Goal: Transaction & Acquisition: Purchase product/service

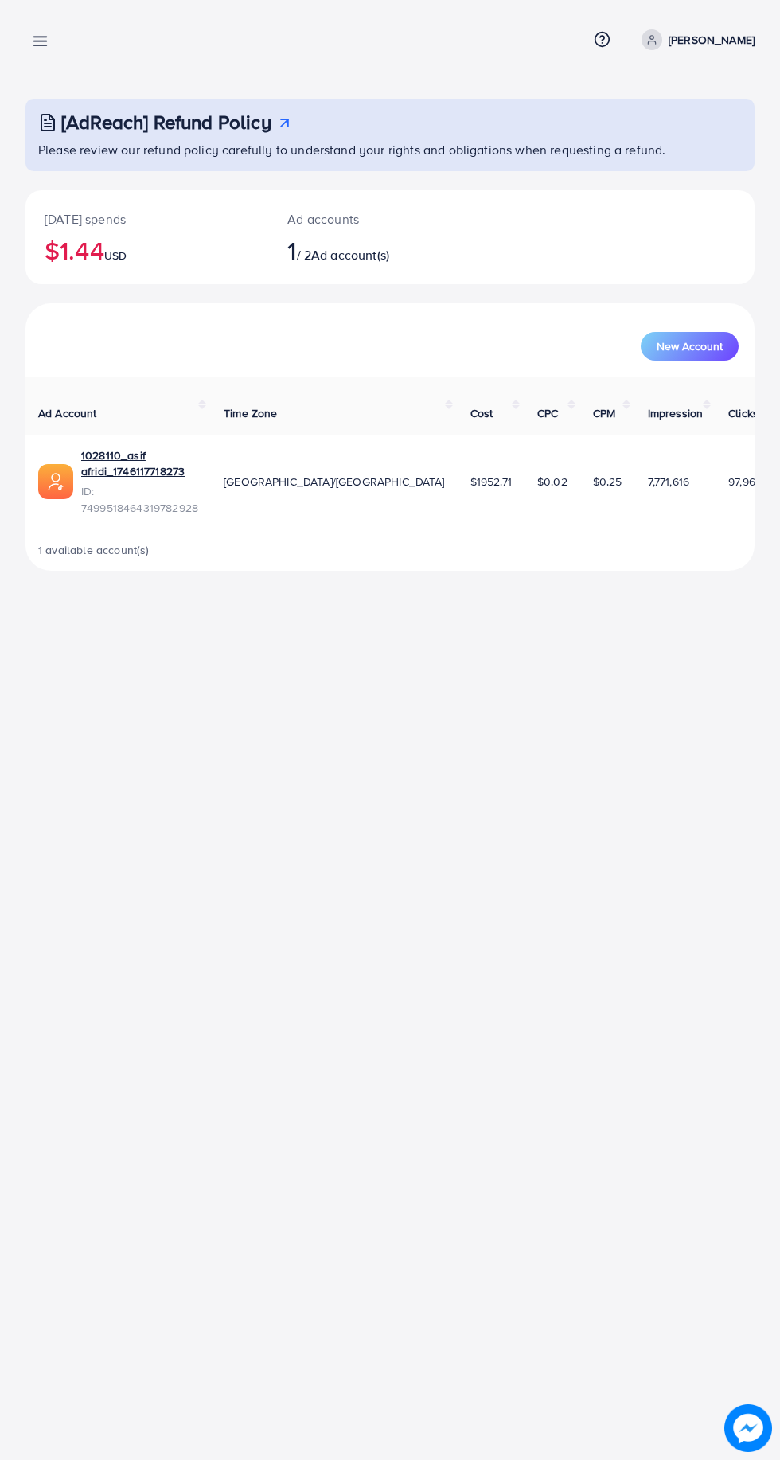
click at [41, 41] on line at bounding box center [40, 41] width 13 height 0
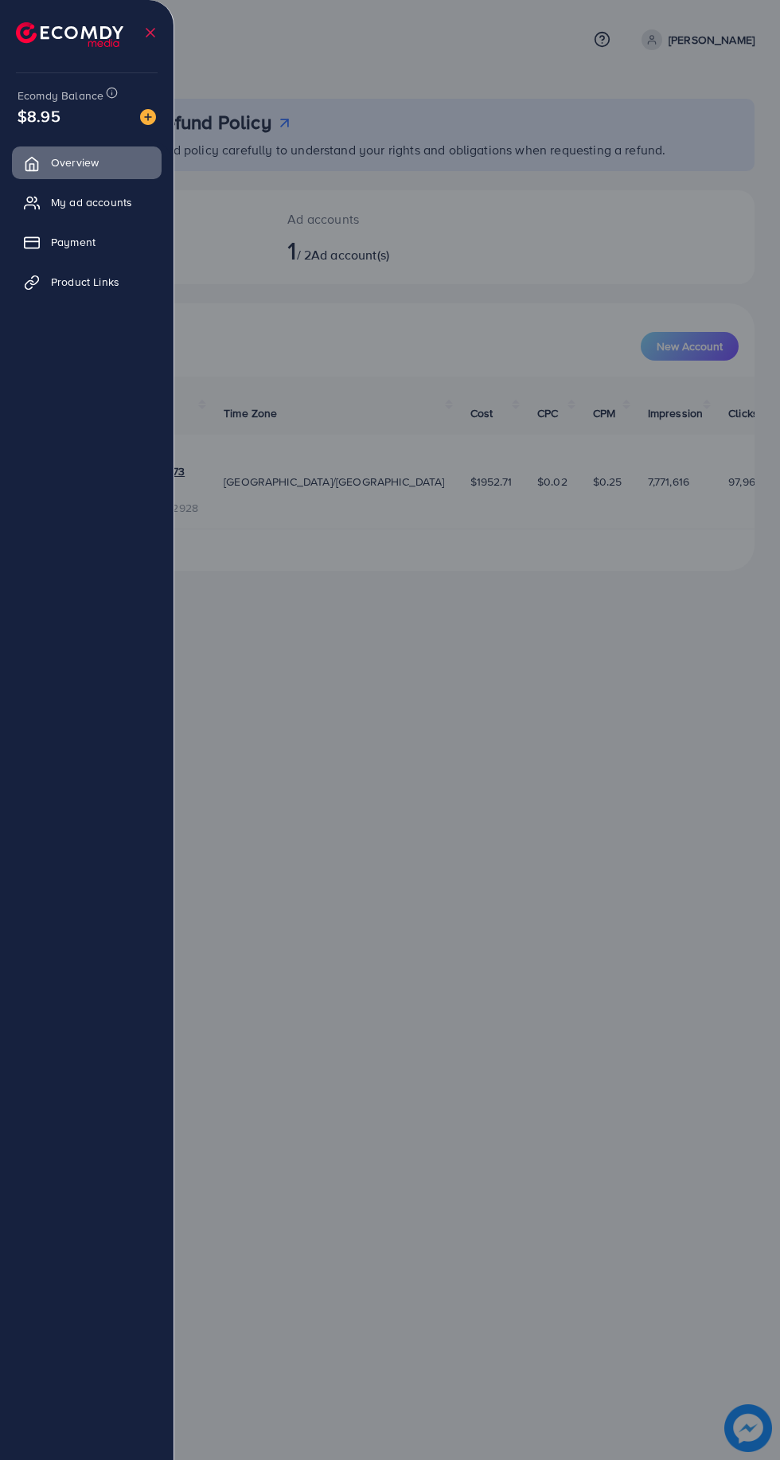
click at [117, 205] on span "My ad accounts" at bounding box center [91, 202] width 81 height 16
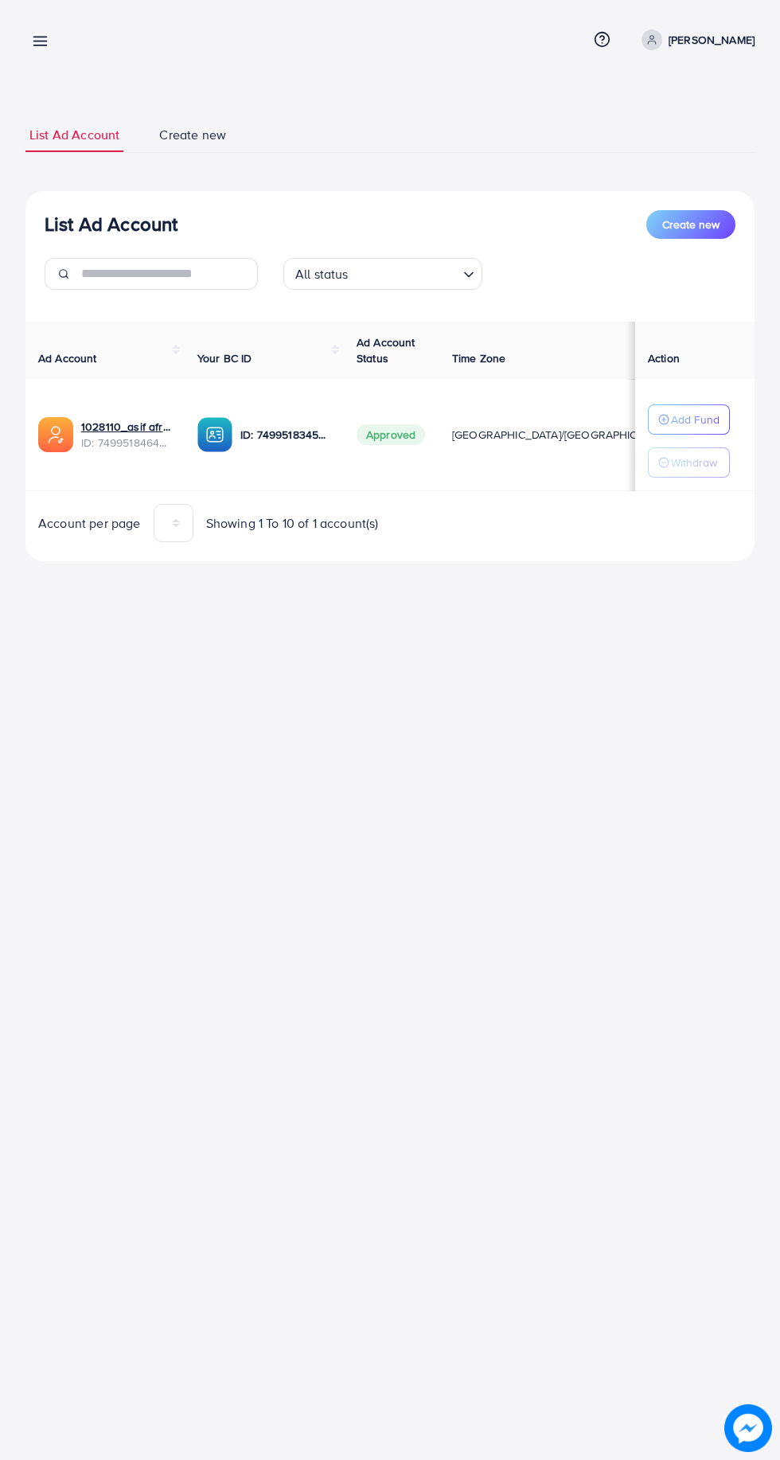
click at [695, 411] on p "Add Fund" at bounding box center [695, 419] width 49 height 19
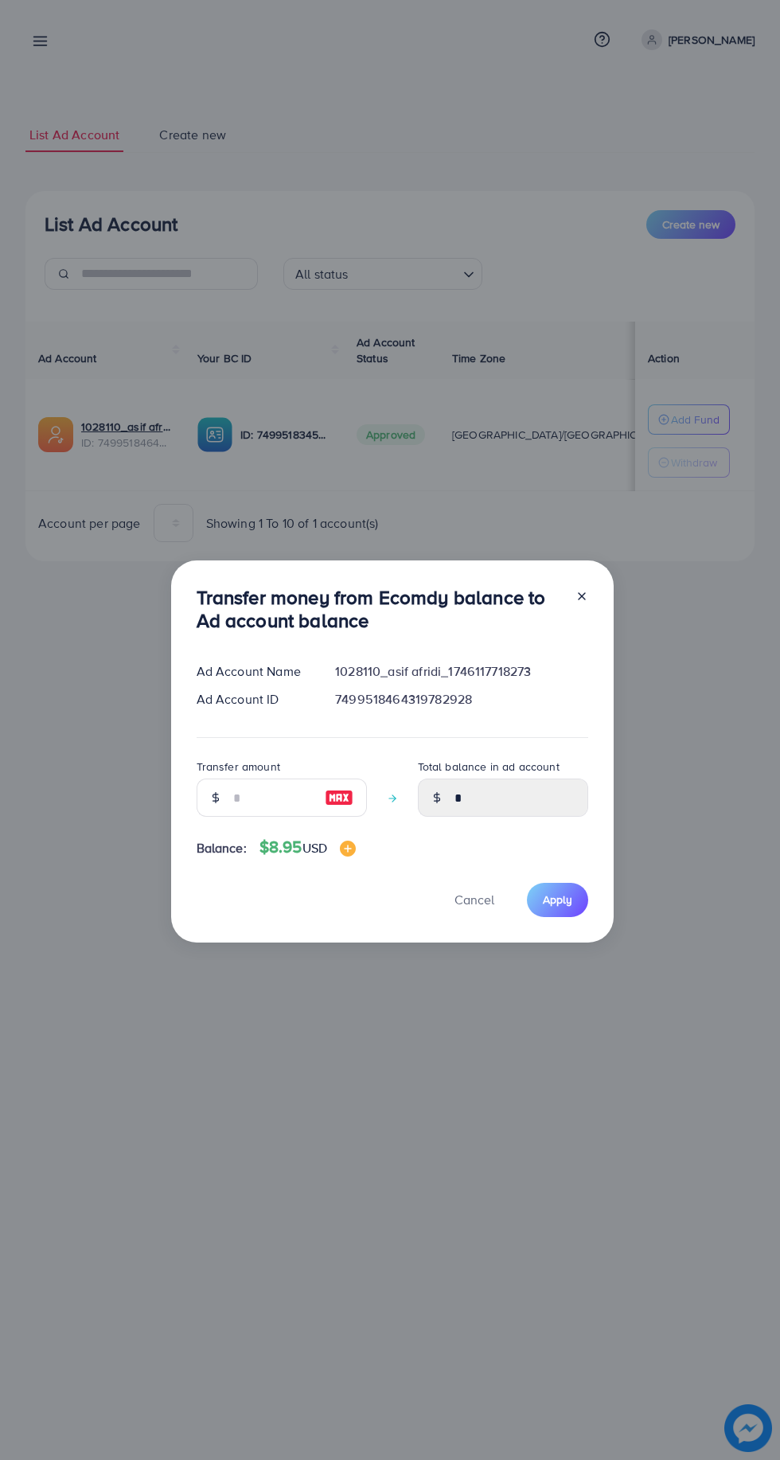
click at [342, 798] on img at bounding box center [339, 797] width 29 height 19
type input "*"
type input "****"
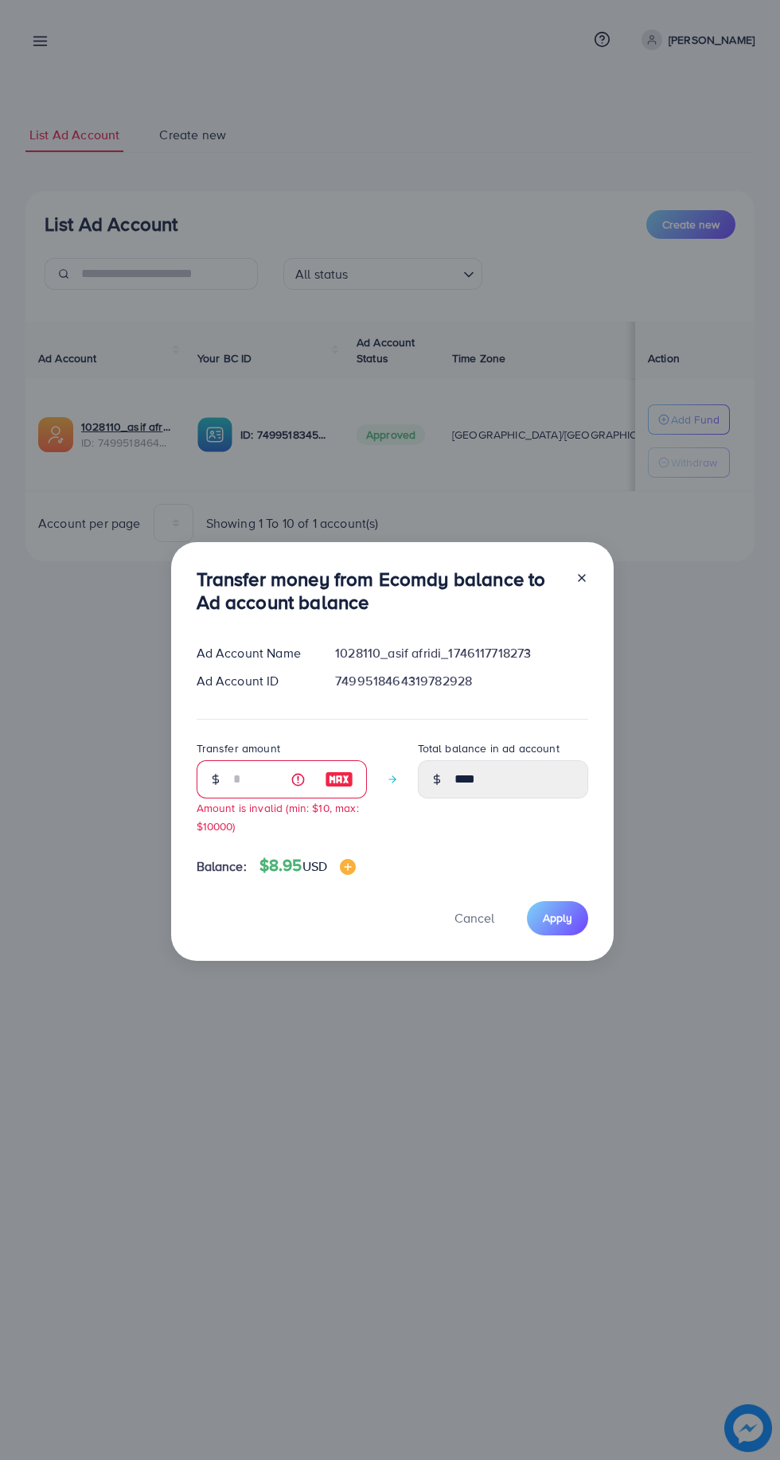
click at [556, 911] on span "Apply" at bounding box center [557, 918] width 29 height 16
click at [556, 918] on span "Apply" at bounding box center [557, 918] width 29 height 16
click at [561, 912] on span "Apply" at bounding box center [557, 918] width 29 height 16
click at [480, 919] on span "Cancel" at bounding box center [474, 918] width 40 height 18
type input "*"
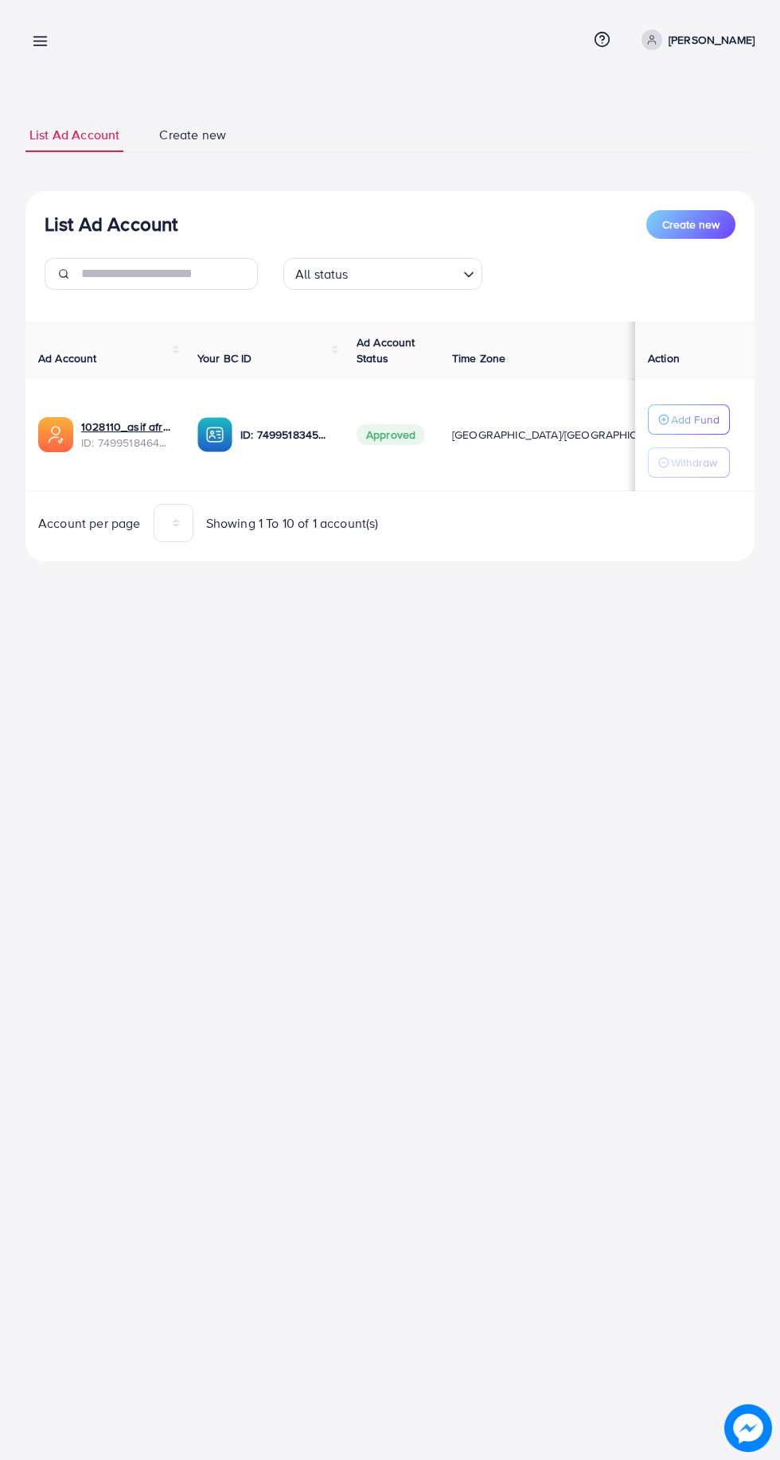
click at [40, 48] on icon at bounding box center [40, 41] width 17 height 17
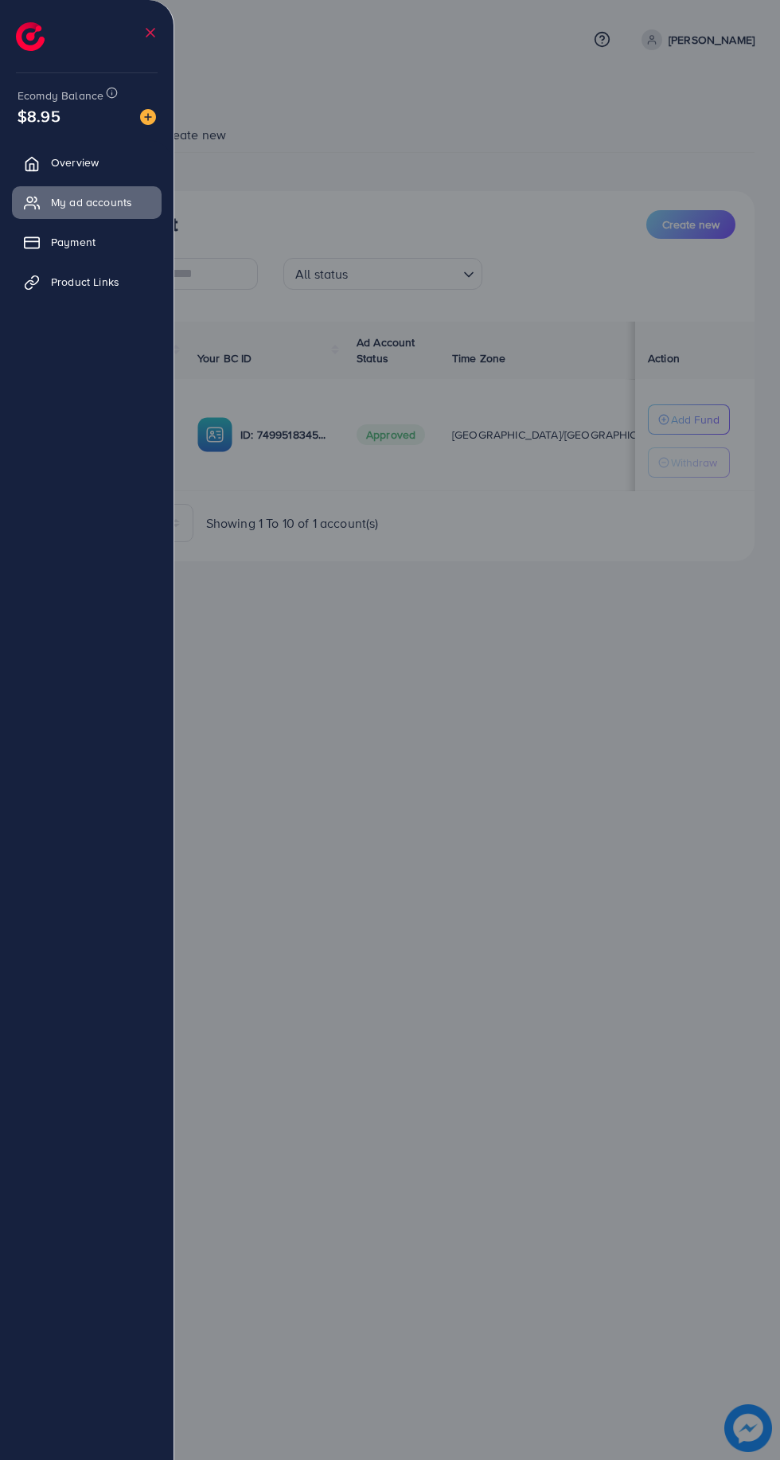
click at [62, 248] on span "Payment" at bounding box center [73, 242] width 45 height 16
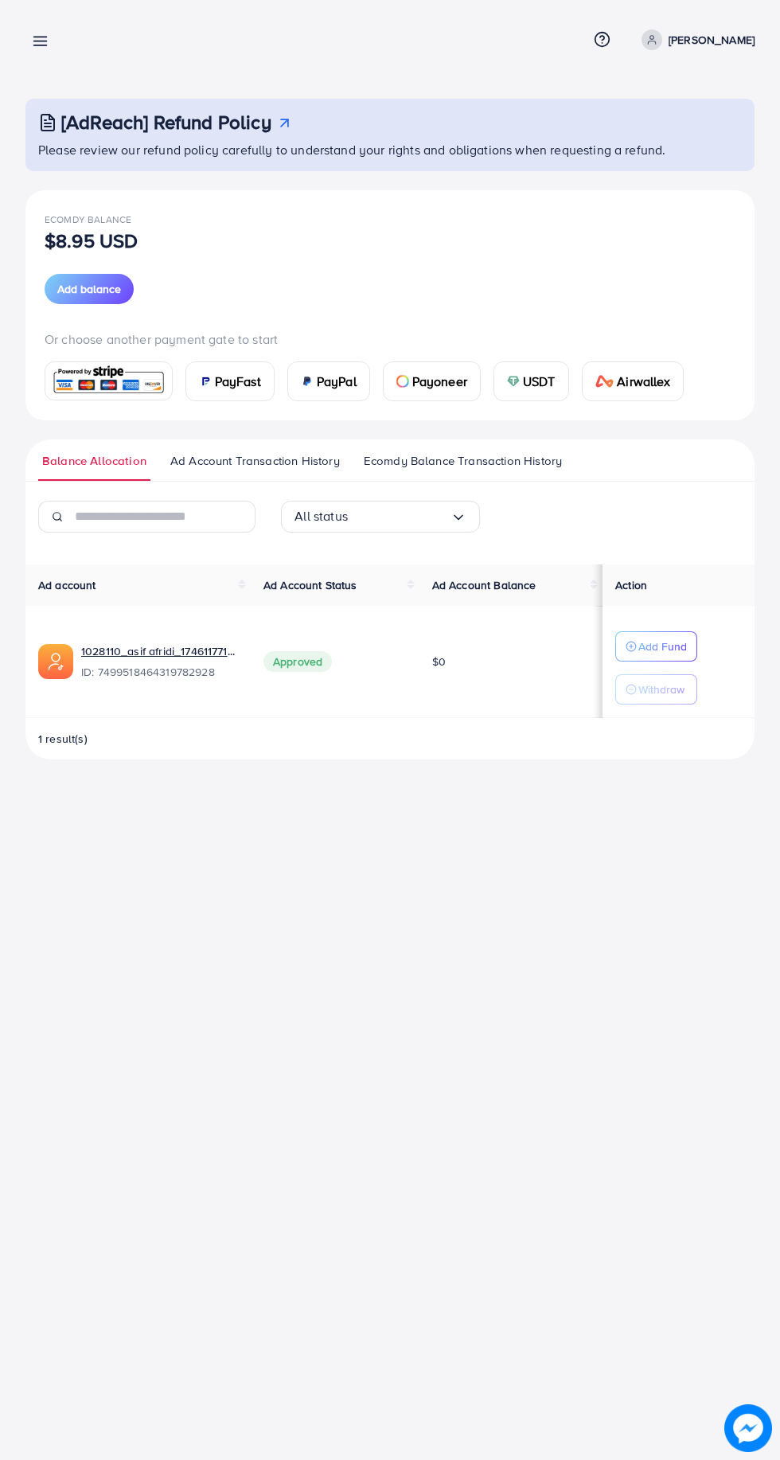
click at [535, 388] on span "USDT" at bounding box center [539, 381] width 33 height 19
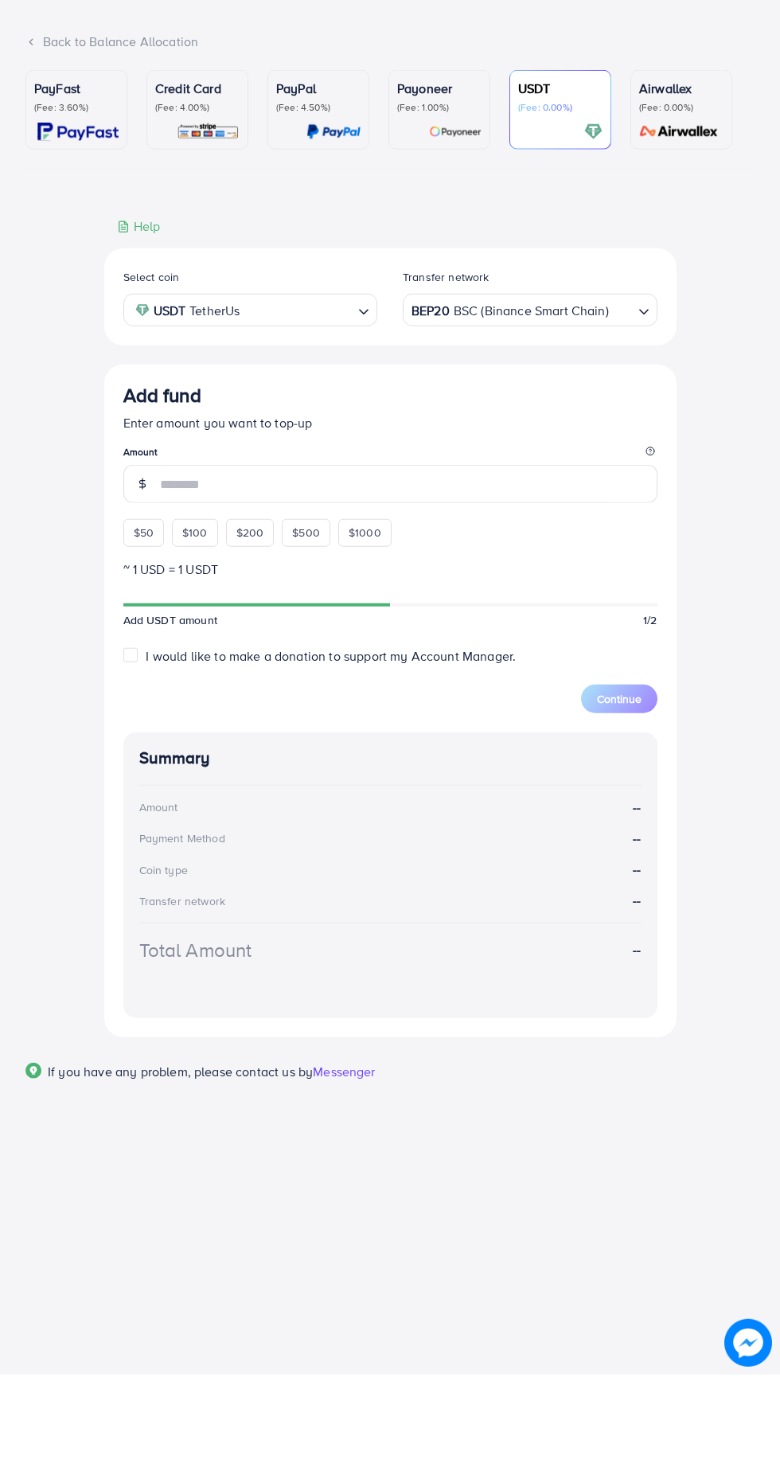
click at [130, 621] on div "Add fund Enter amount you want to top-up Amount $50 $100 $200 $500 $1000" at bounding box center [390, 550] width 534 height 162
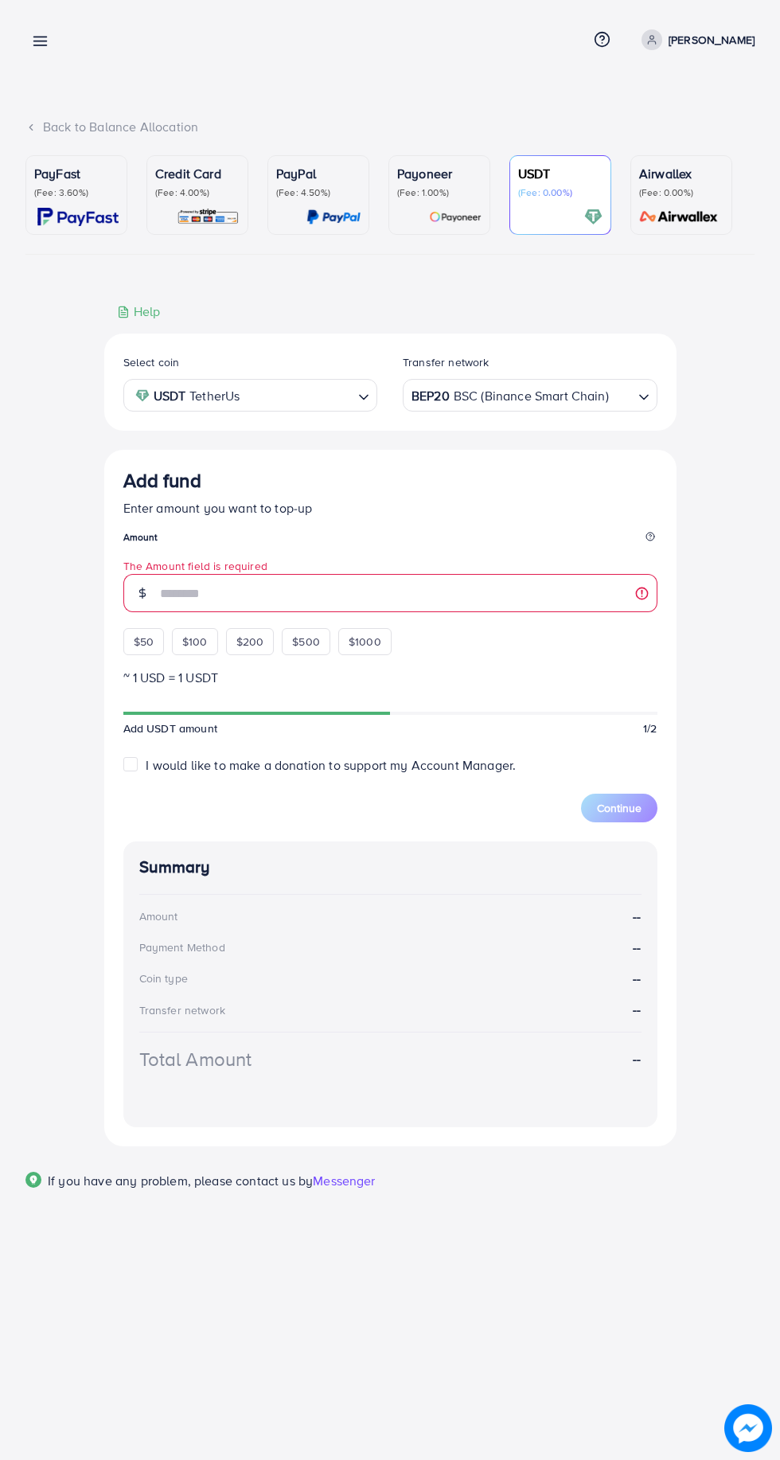
click at [143, 644] on span "$50" at bounding box center [144, 642] width 20 height 16
type input "**"
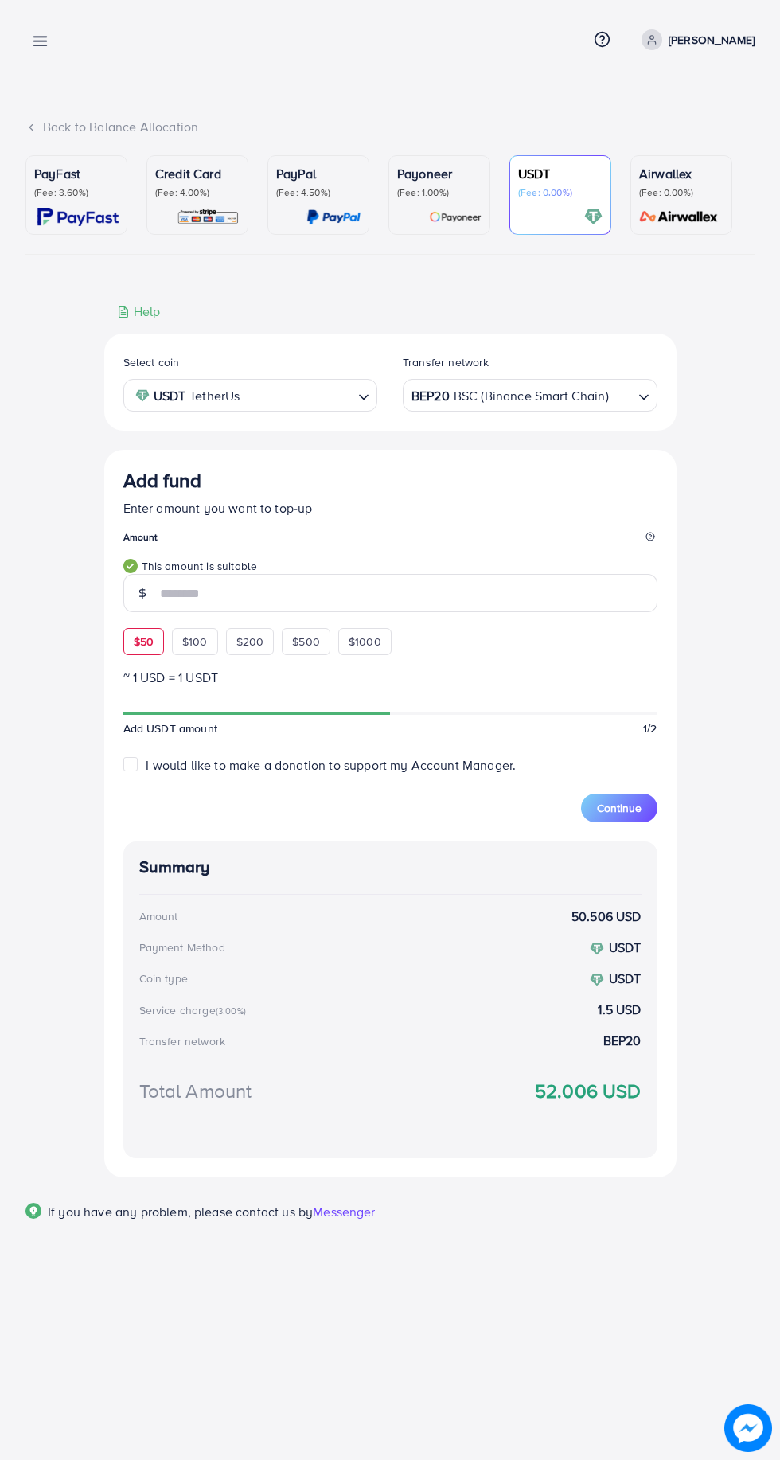
click at [634, 809] on span "Continue" at bounding box center [619, 808] width 45 height 16
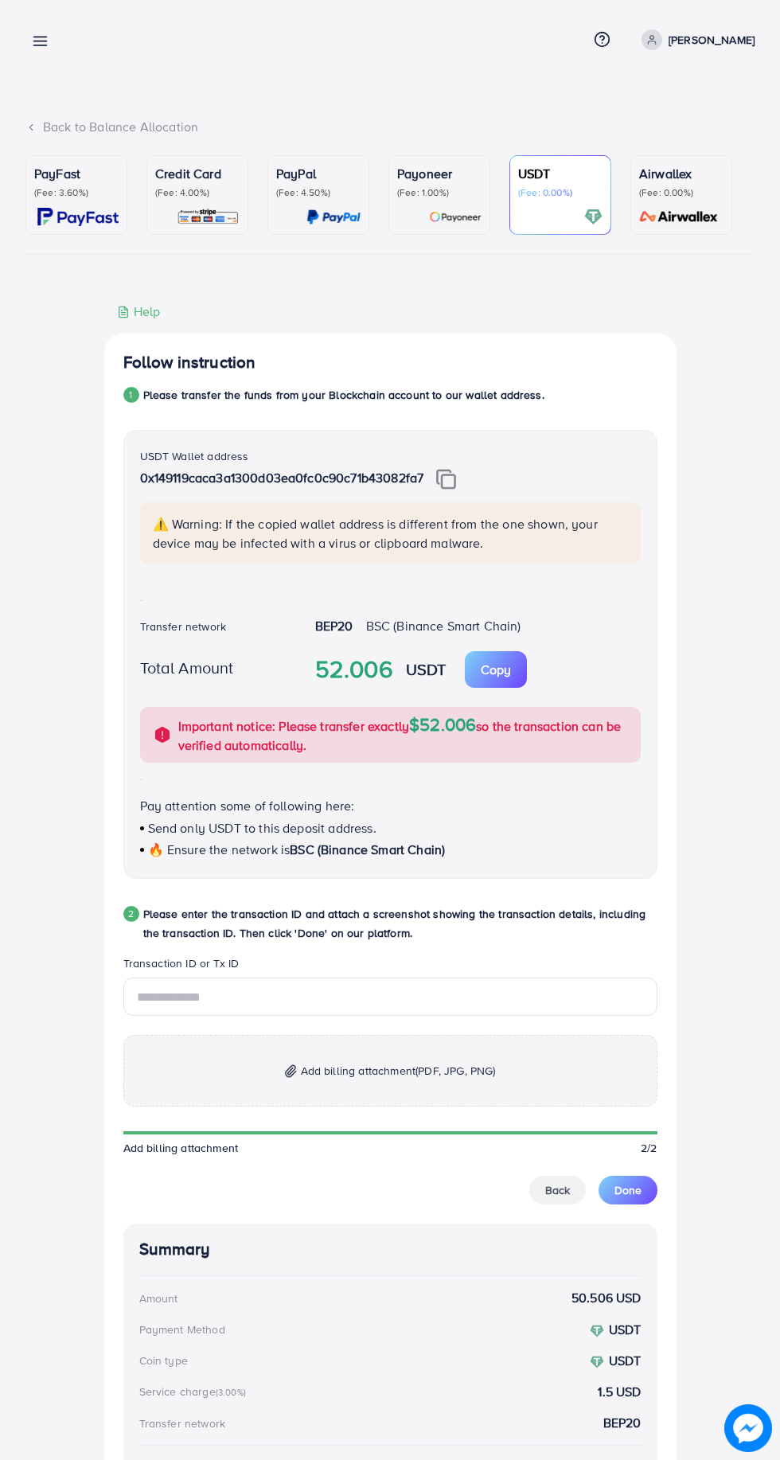
click at [454, 485] on img at bounding box center [446, 479] width 20 height 21
click at [503, 672] on p "Copy" at bounding box center [496, 669] width 30 height 19
click at [259, 992] on input "text" at bounding box center [390, 996] width 534 height 38
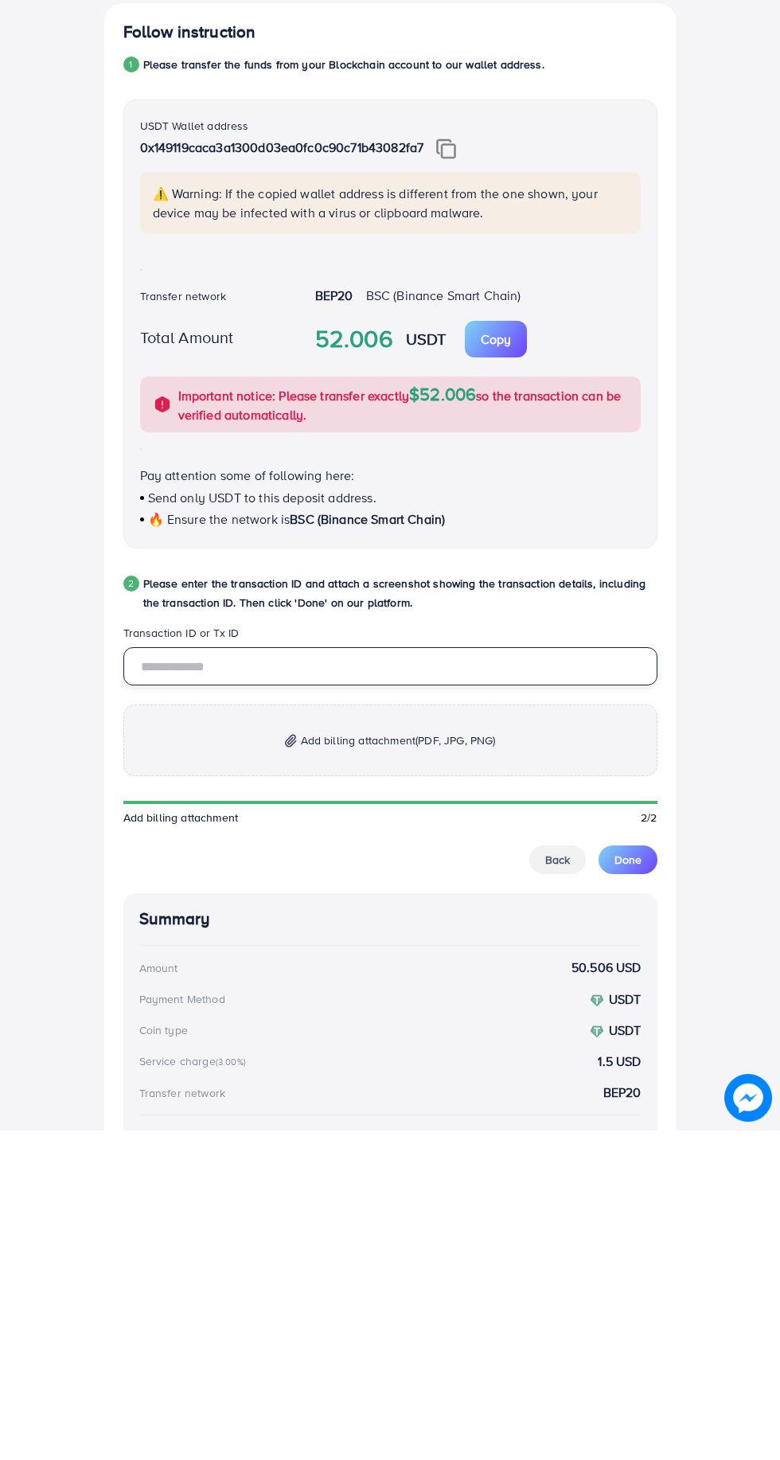
scroll to position [15, 0]
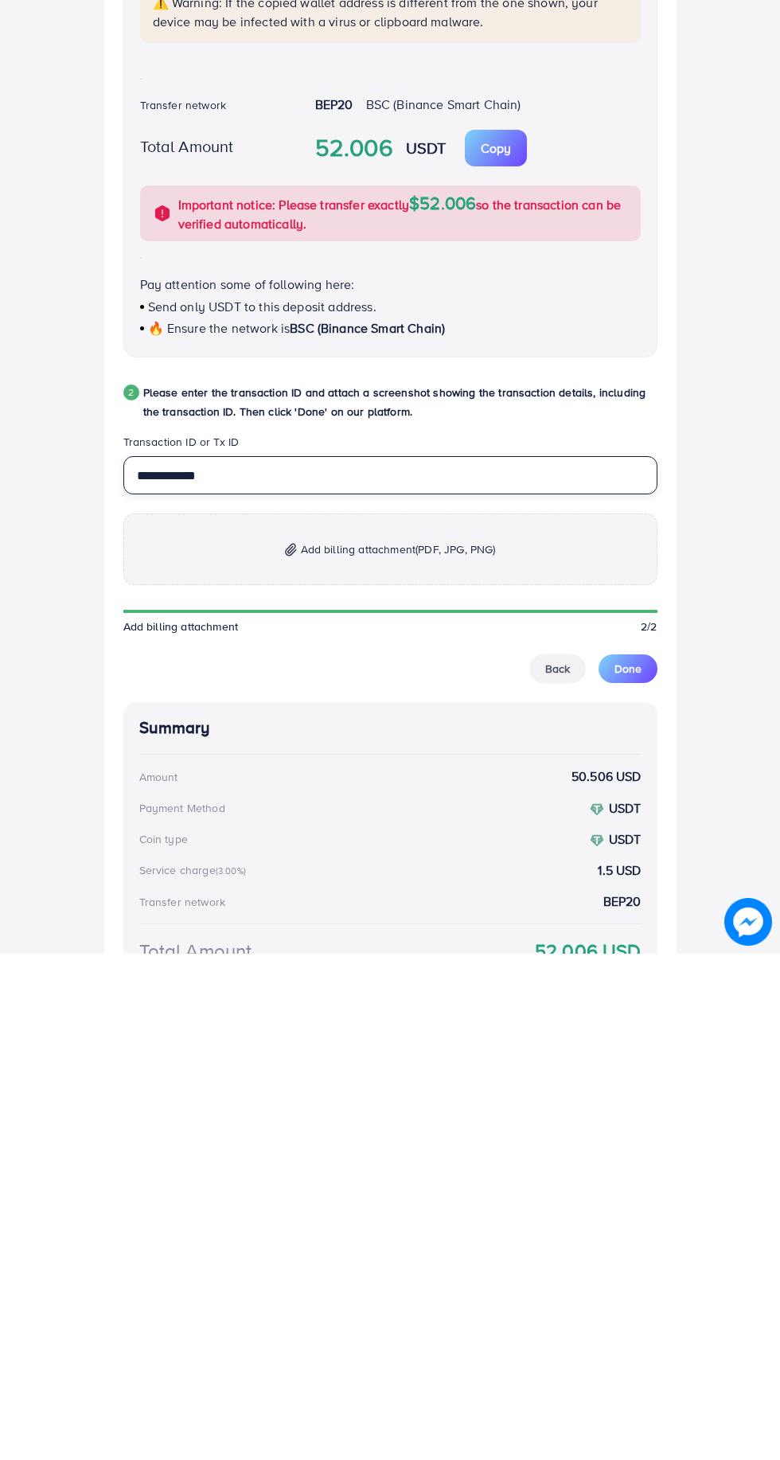
type input "**********"
click at [448, 1058] on span "(PDF, JPG, PNG)" at bounding box center [455, 1055] width 80 height 16
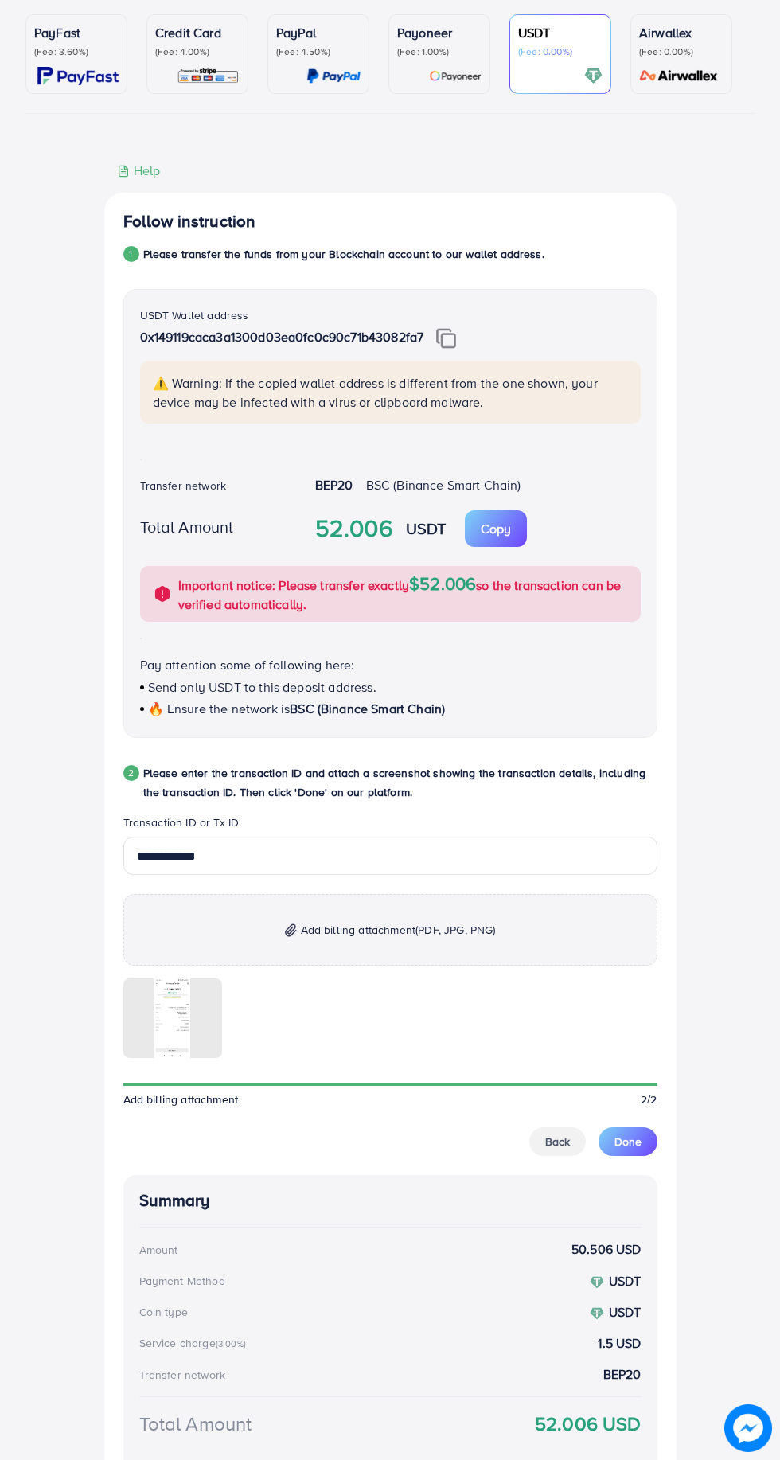
scroll to position [189, 0]
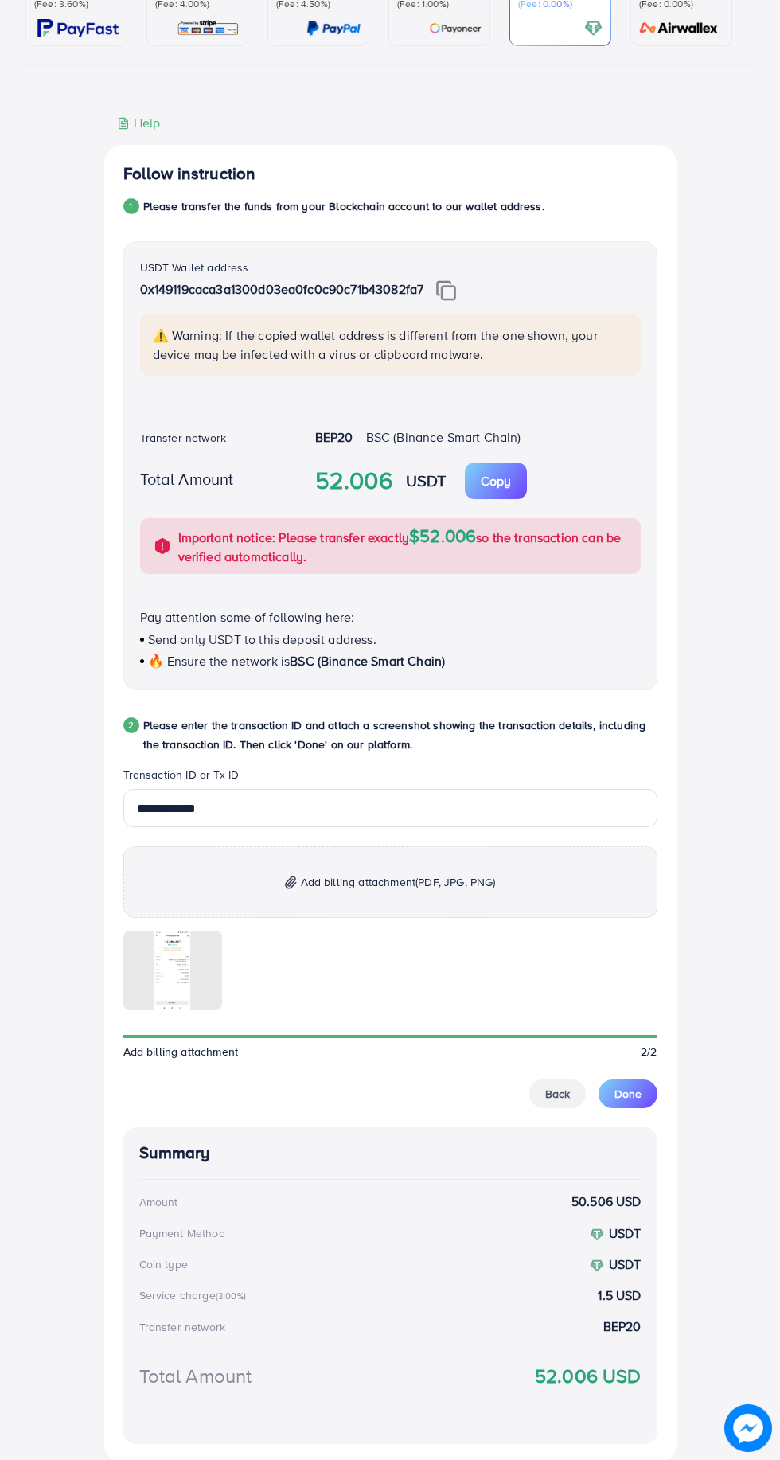
click at [642, 1082] on button "Done" at bounding box center [628, 1093] width 59 height 29
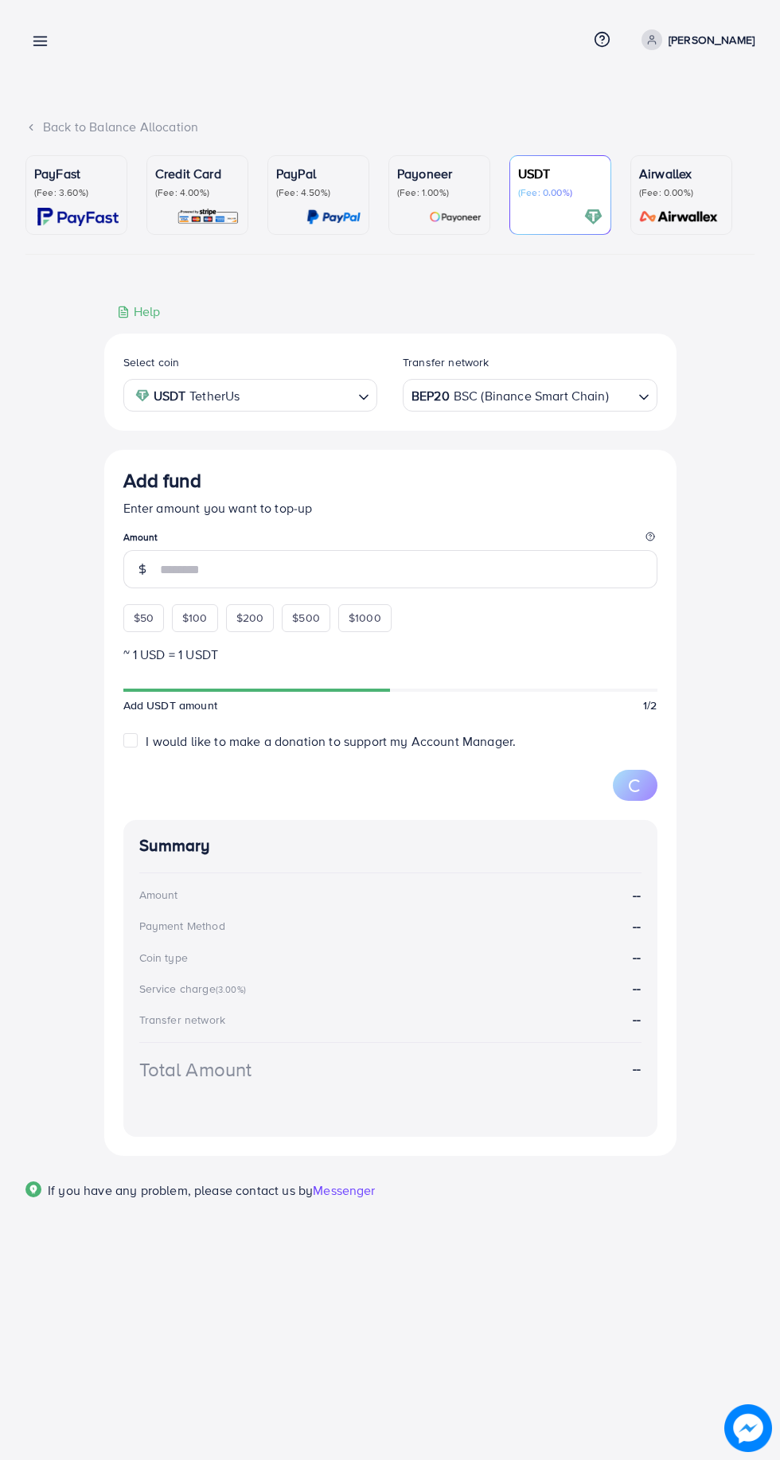
scroll to position [0, 0]
click at [40, 45] on line at bounding box center [40, 45] width 13 height 0
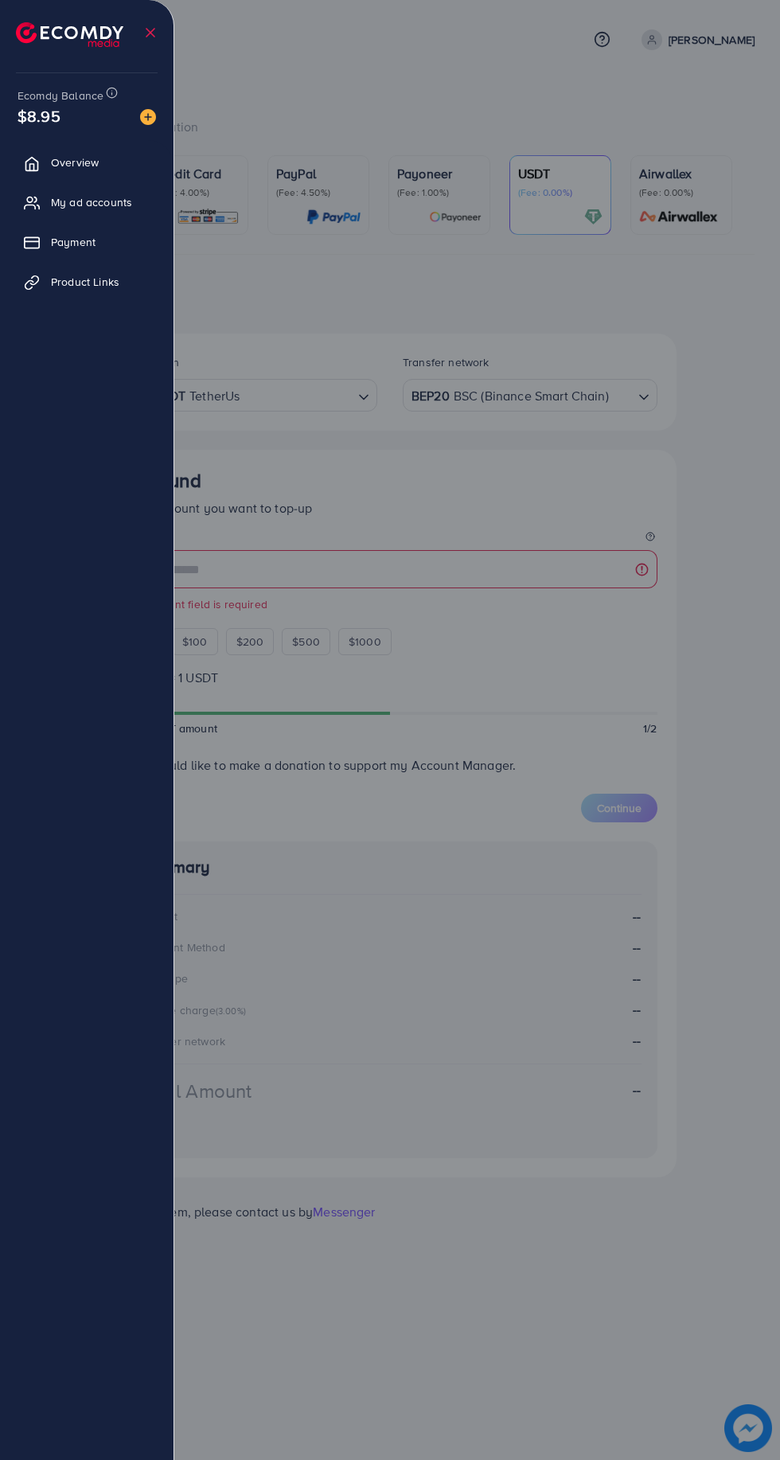
click at [55, 158] on span "Overview" at bounding box center [75, 162] width 48 height 16
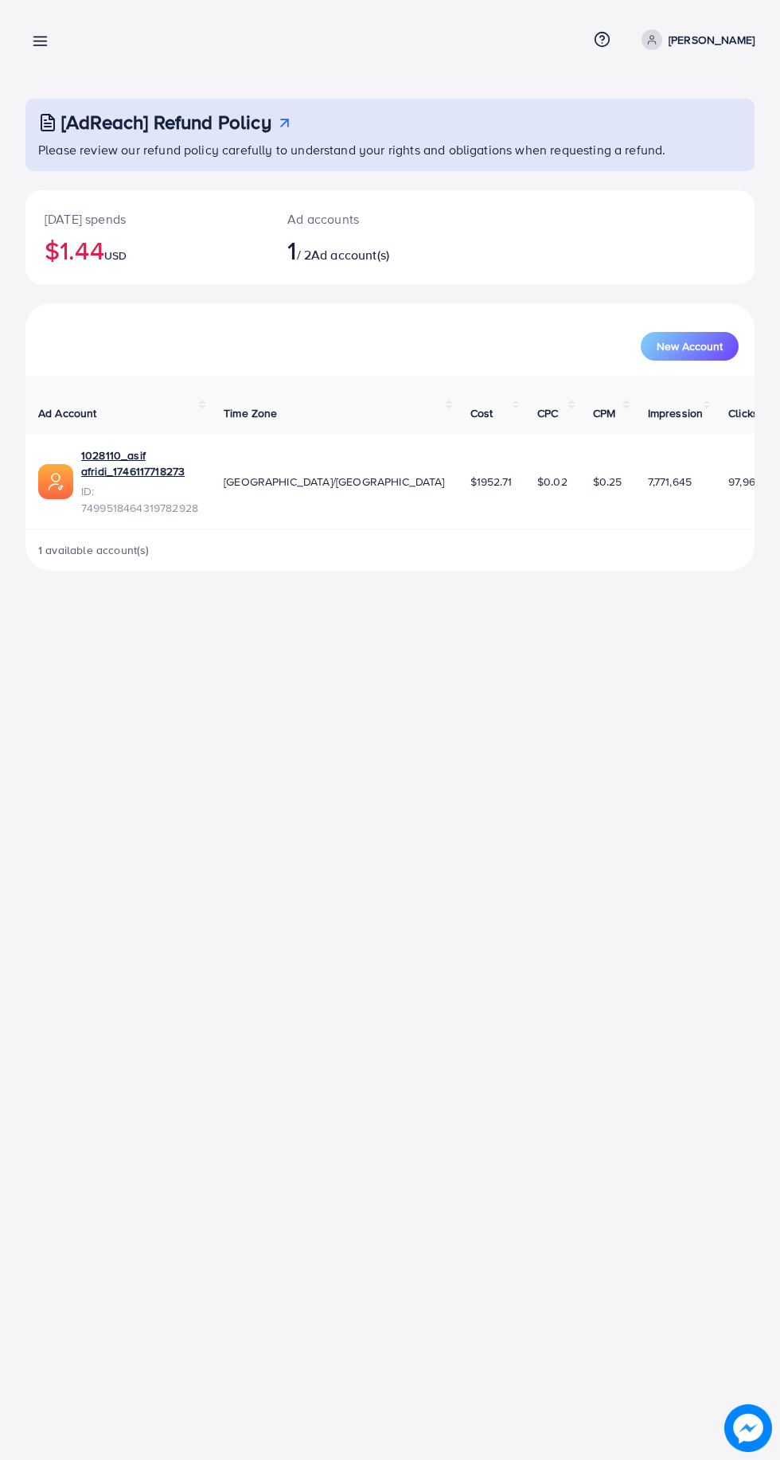
click at [44, 42] on icon at bounding box center [40, 41] width 17 height 17
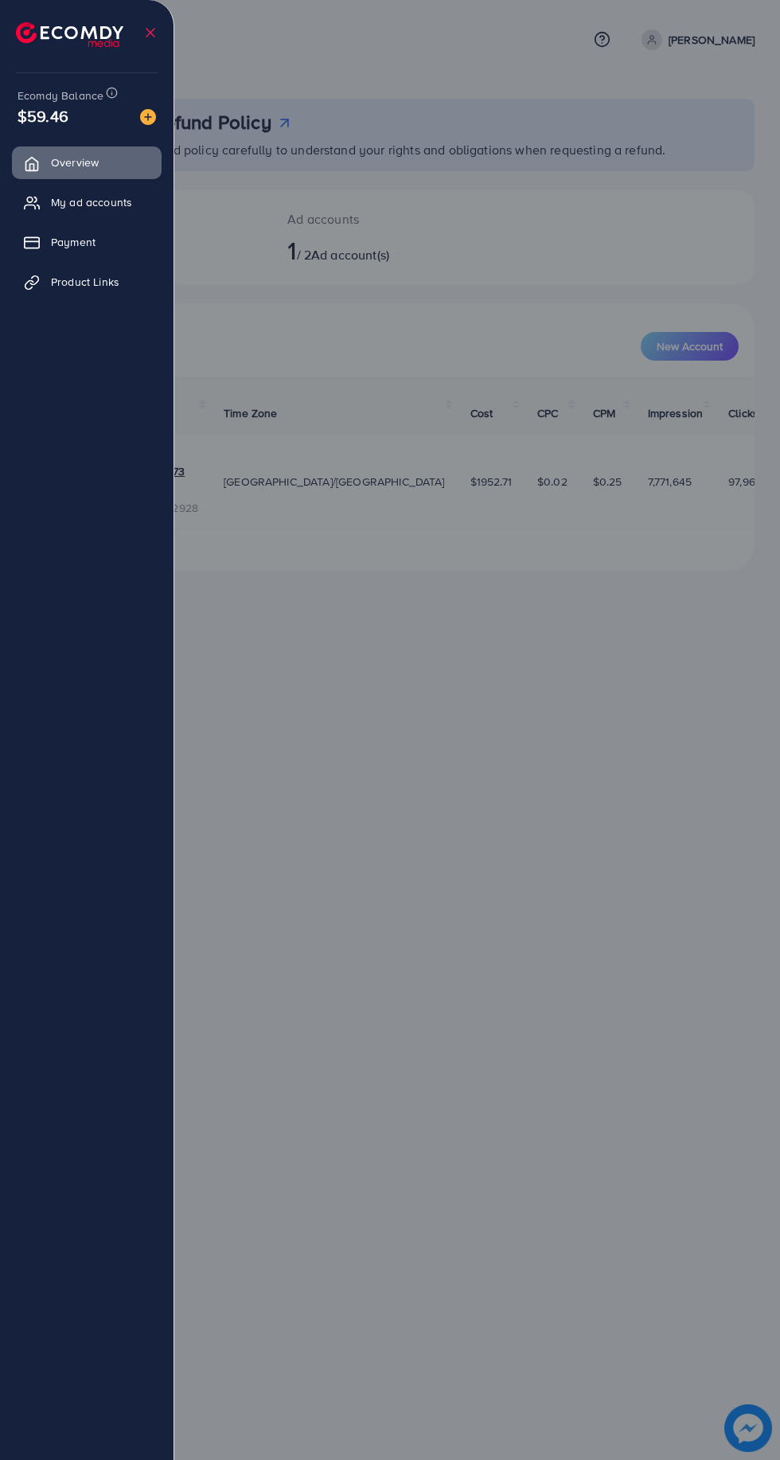
click at [443, 844] on div at bounding box center [390, 876] width 780 height 1752
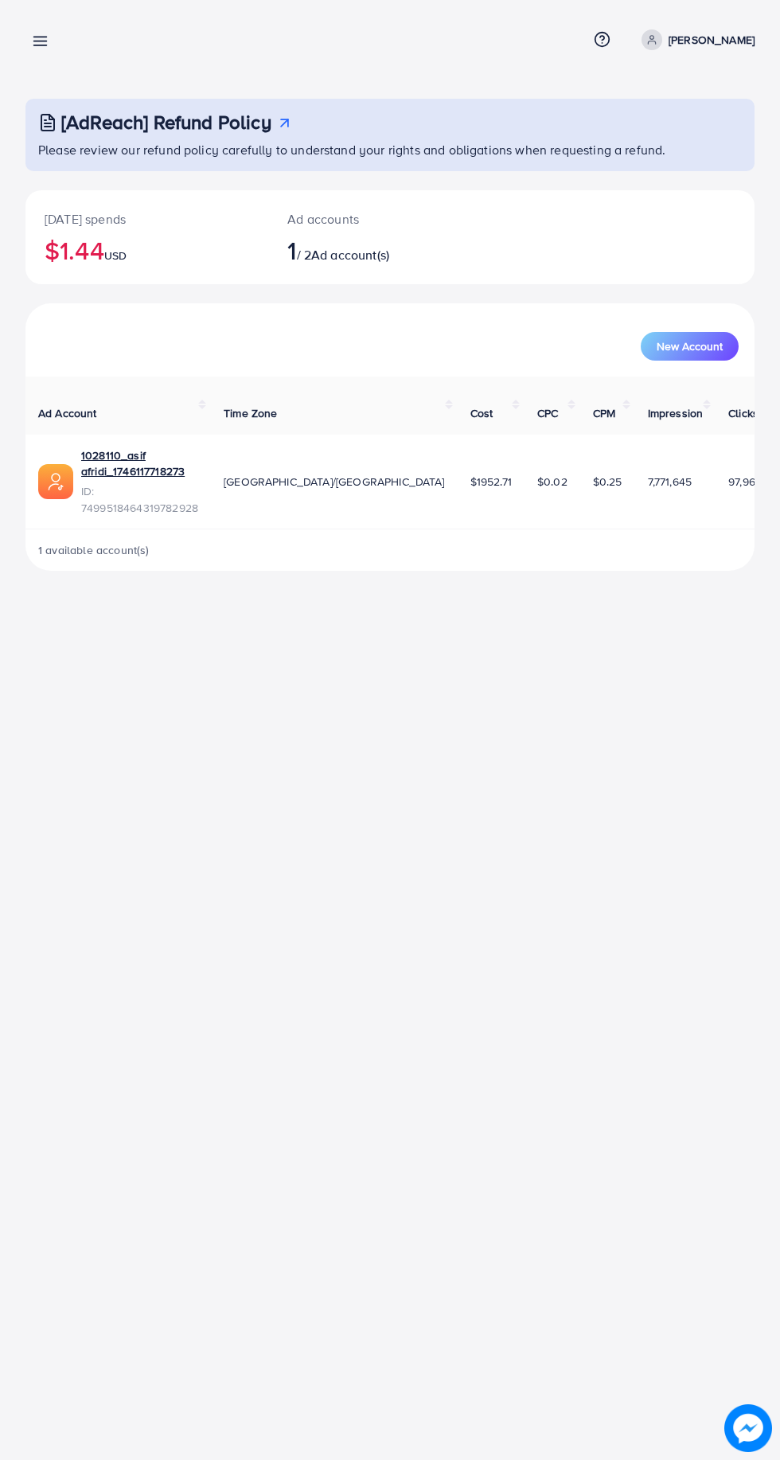
click at [37, 39] on icon at bounding box center [40, 41] width 17 height 17
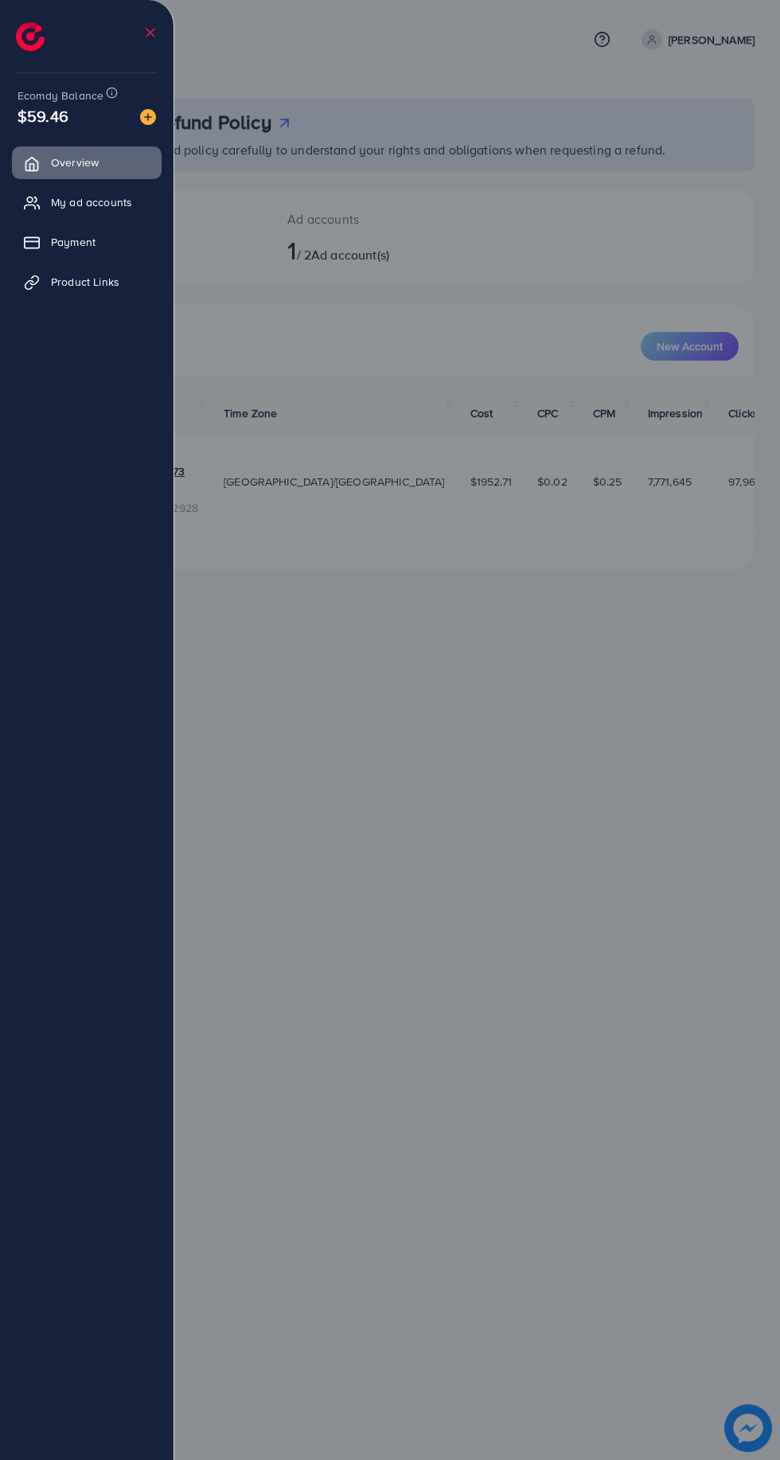
click at [93, 203] on span "My ad accounts" at bounding box center [91, 202] width 81 height 16
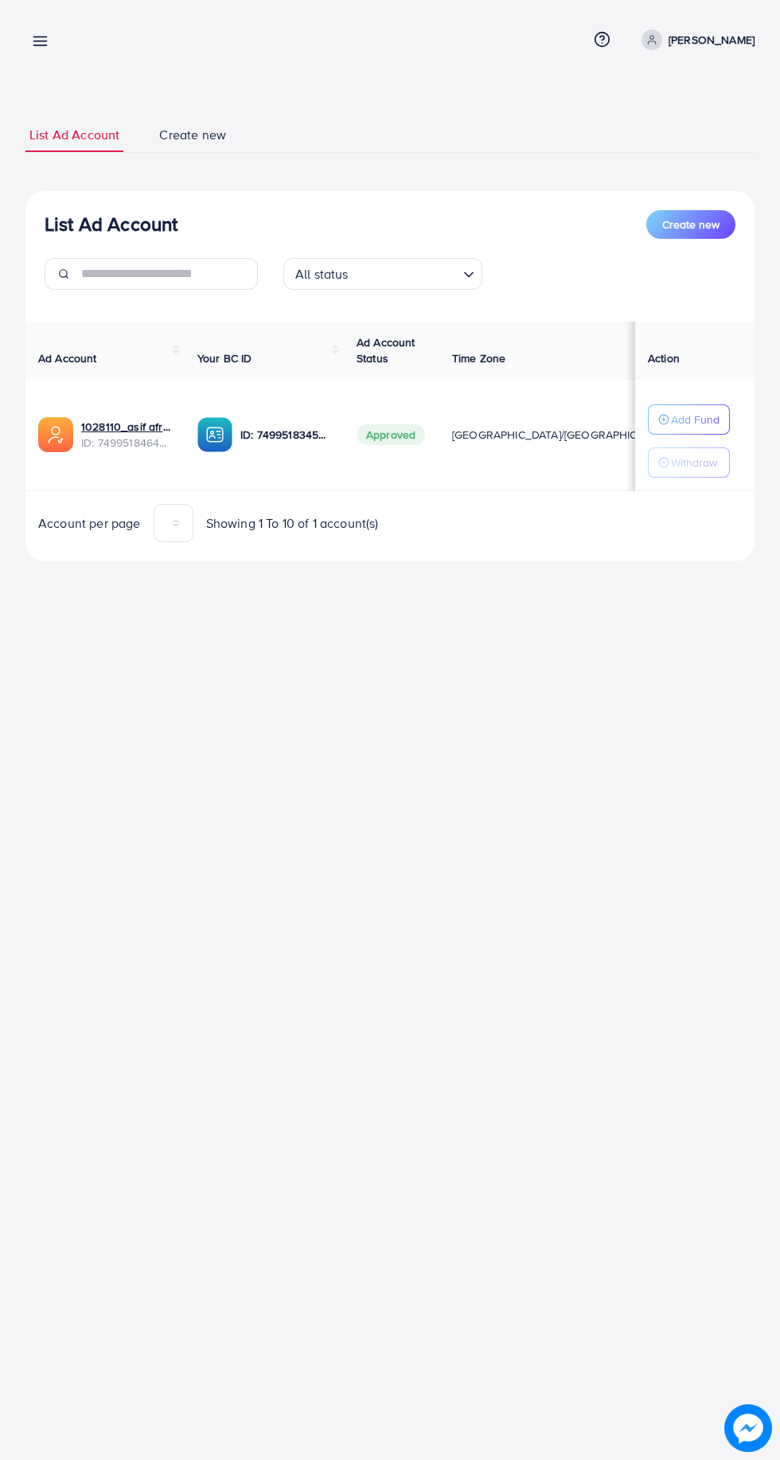
click at [692, 413] on p "Add Fund" at bounding box center [695, 419] width 49 height 19
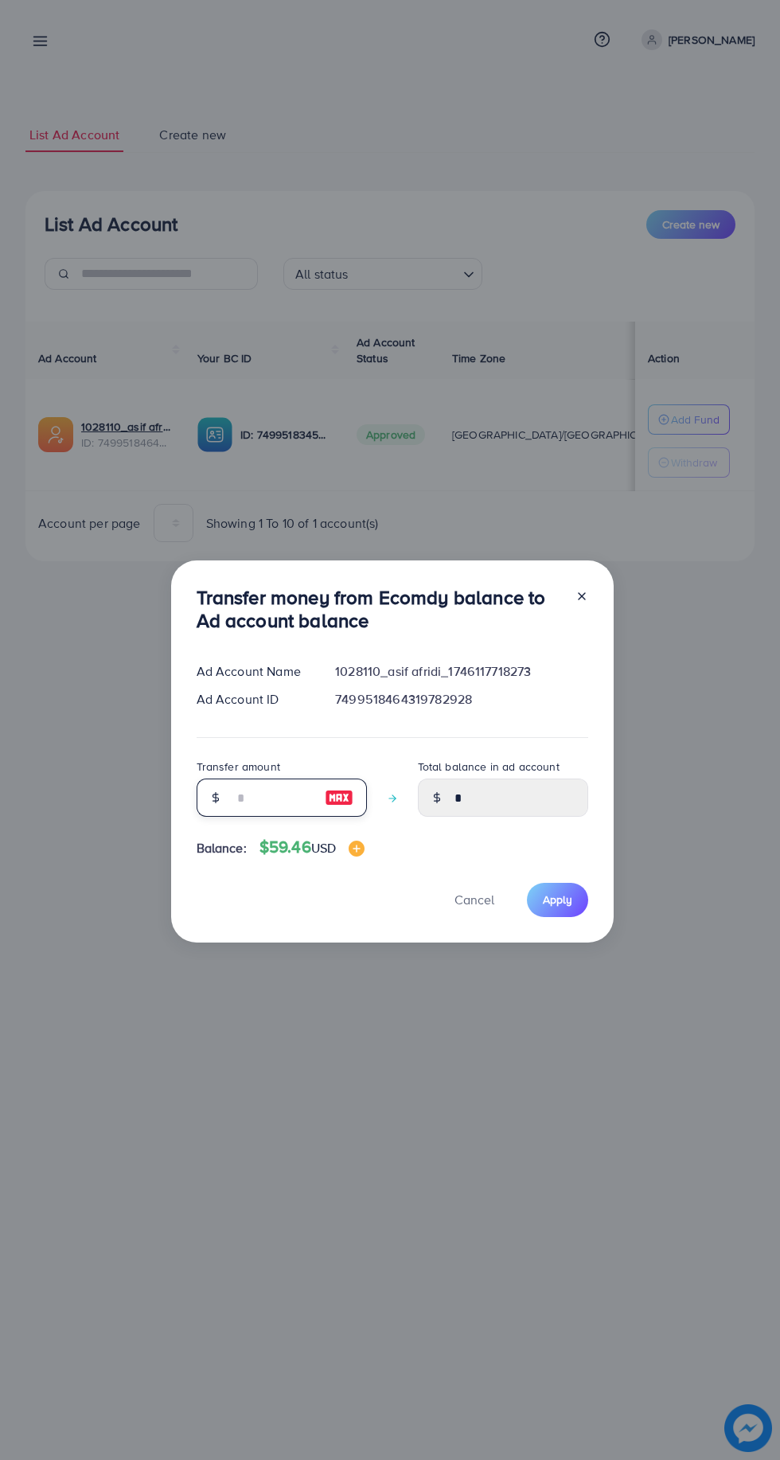
click at [253, 797] on input "number" at bounding box center [273, 797] width 80 height 38
type input "*"
type input "****"
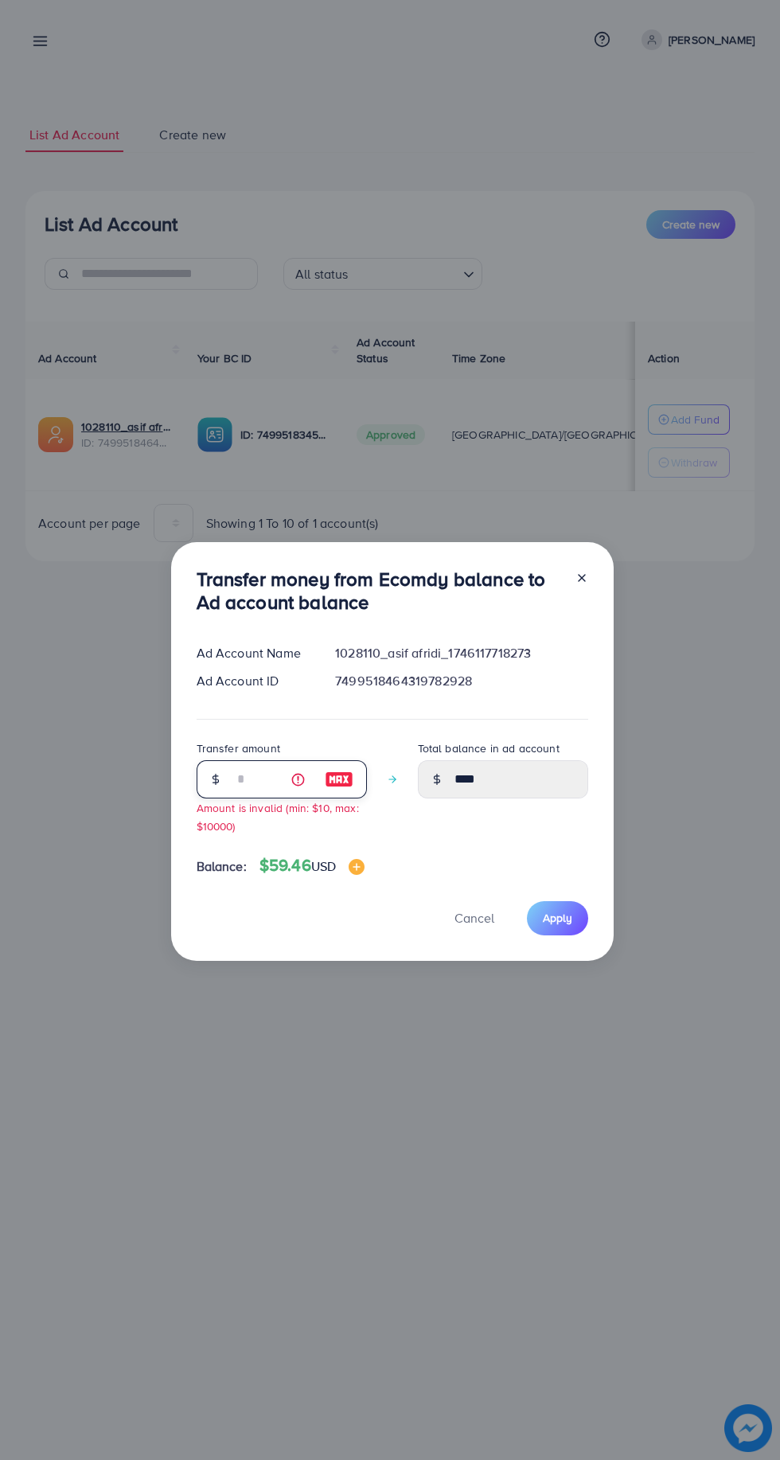
type input "**"
type input "*****"
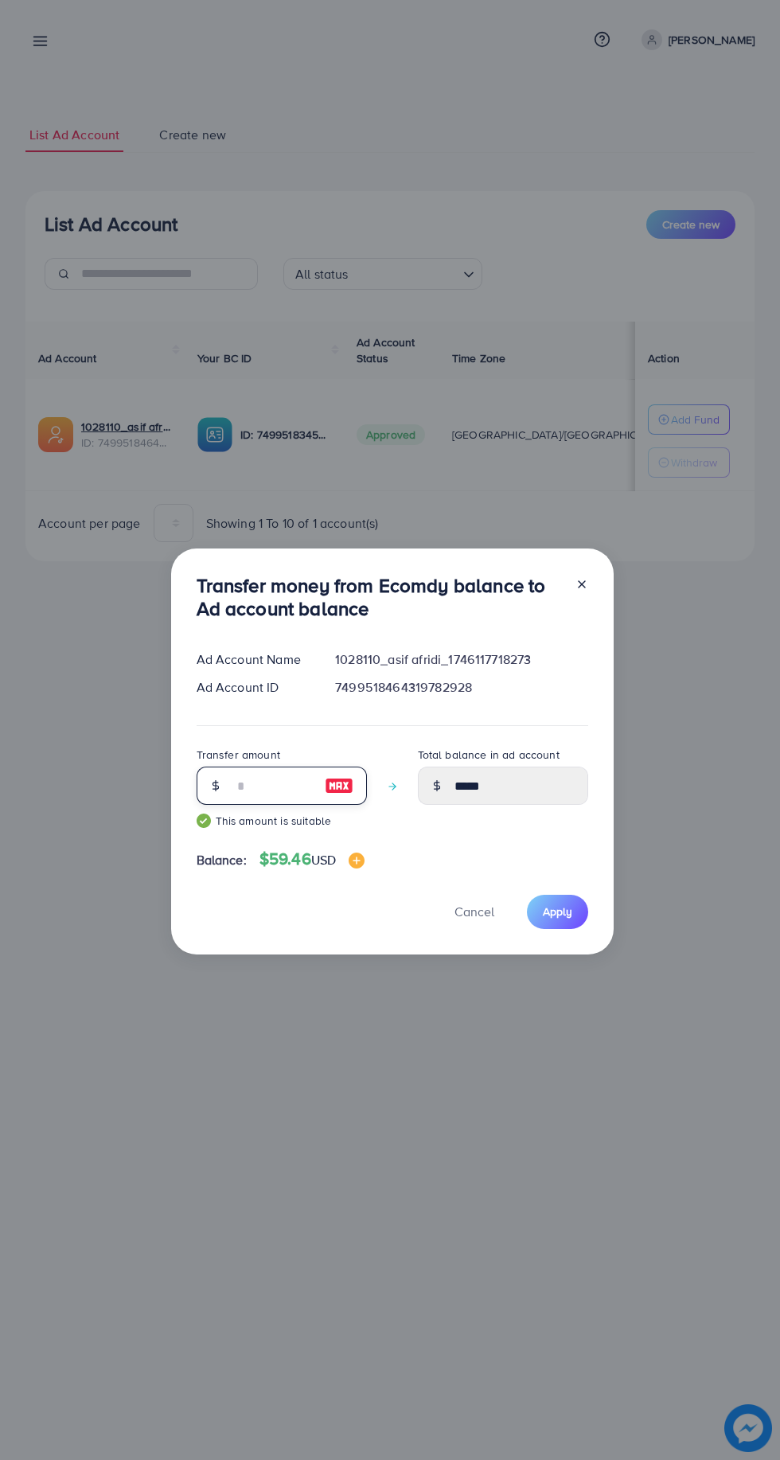
type input "**"
click at [564, 915] on span "Apply" at bounding box center [557, 911] width 29 height 16
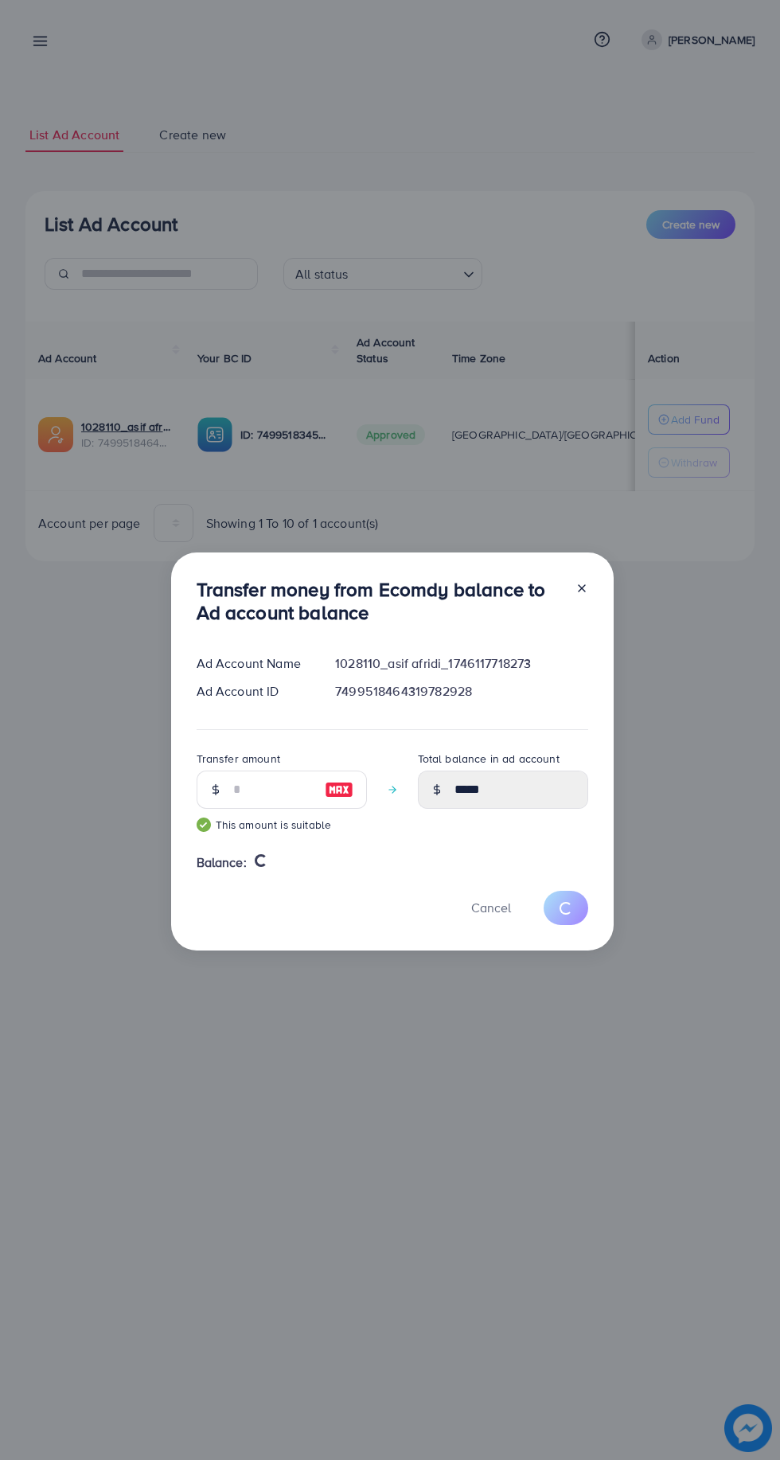
type input "*"
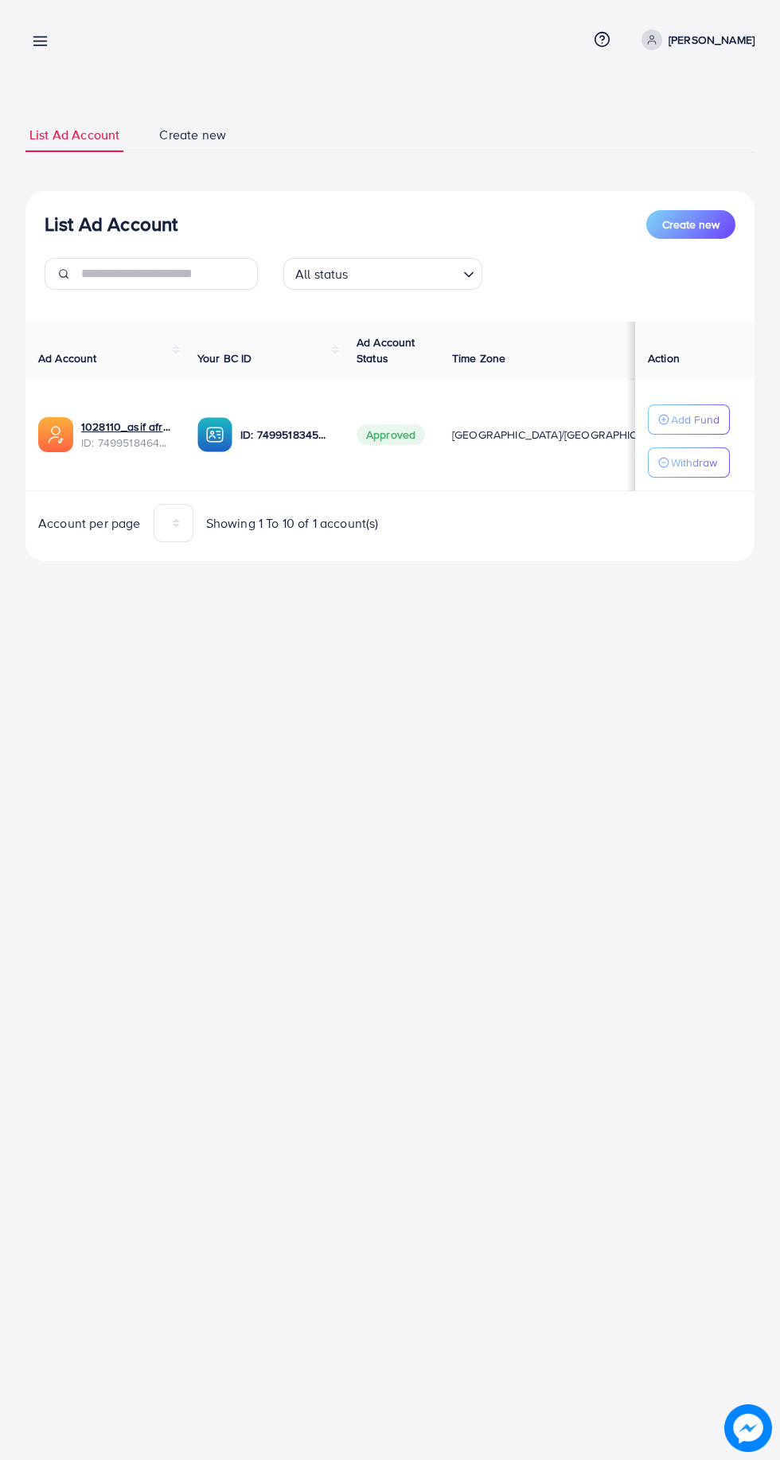
click at [33, 39] on icon at bounding box center [40, 41] width 17 height 17
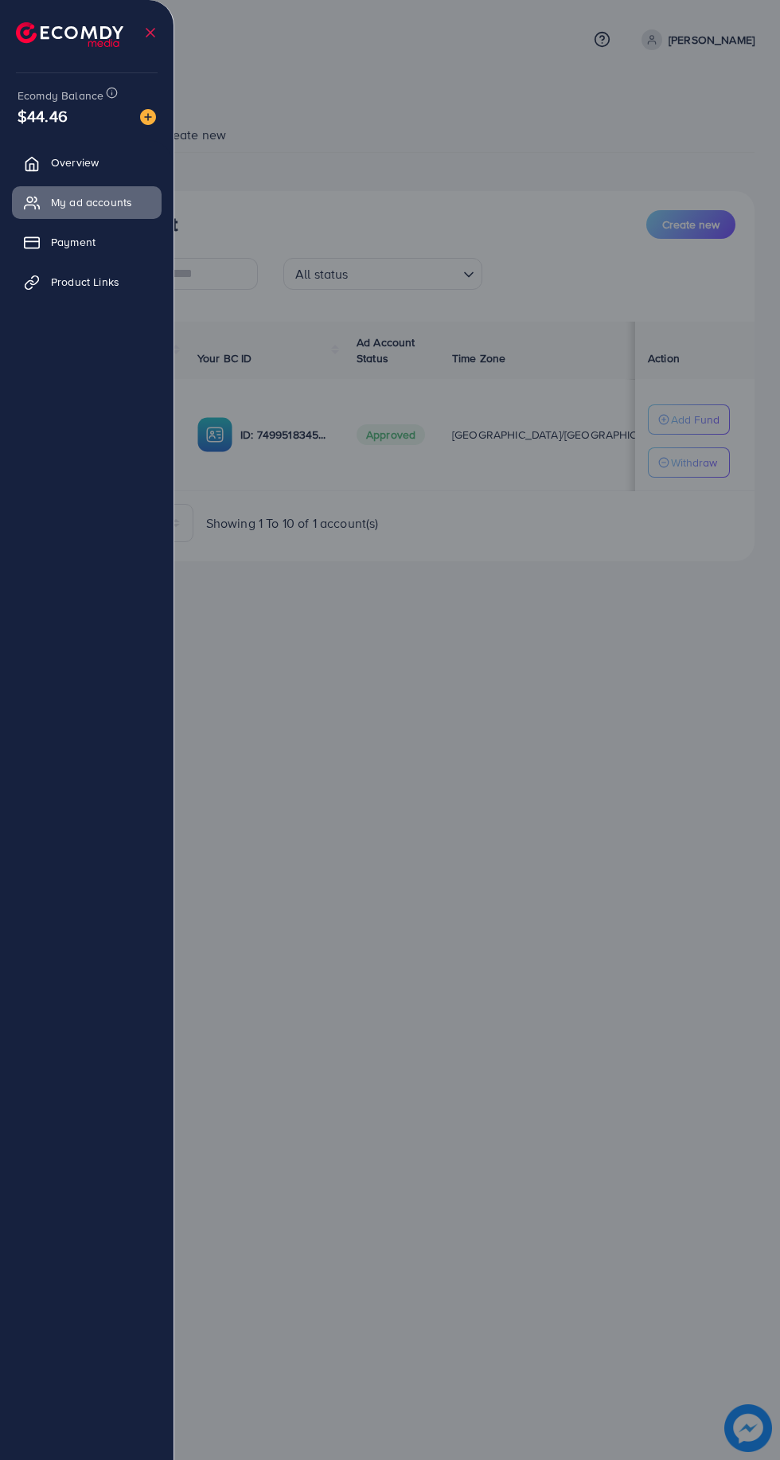
click at [556, 1047] on div at bounding box center [390, 876] width 780 height 1752
